Goal: Transaction & Acquisition: Purchase product/service

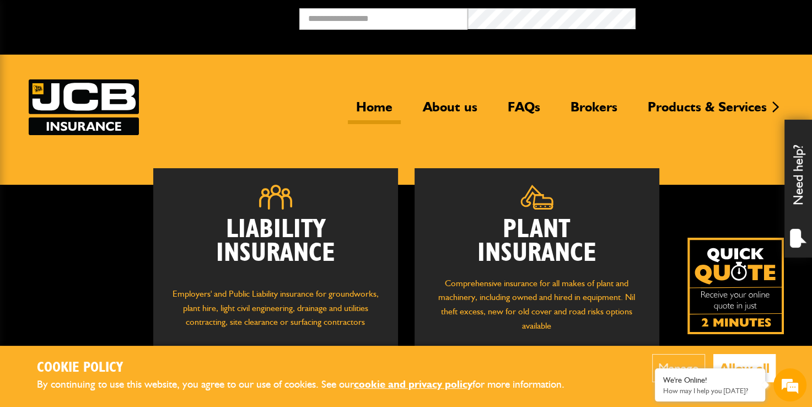
drag, startPoint x: 724, startPoint y: 292, endPoint x: 718, endPoint y: 323, distance: 30.9
click at [718, 323] on img at bounding box center [736, 286] width 97 height 97
